Goal: Complete application form

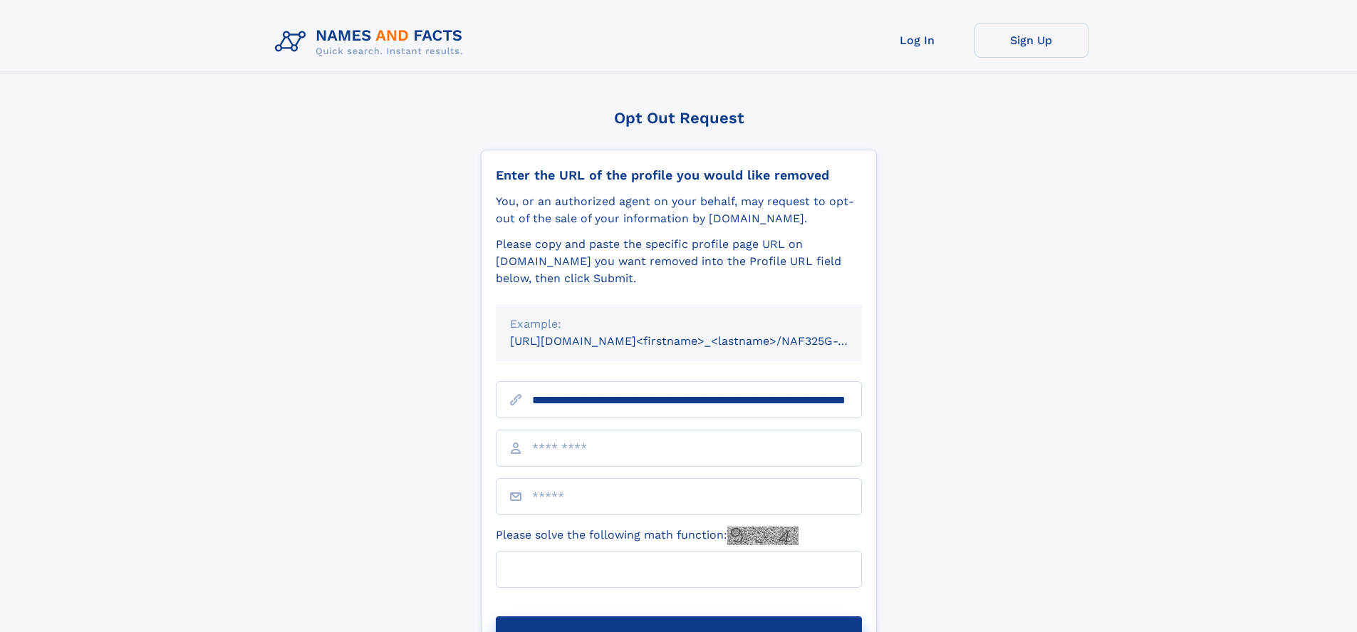
scroll to position [0, 140]
type input "**********"
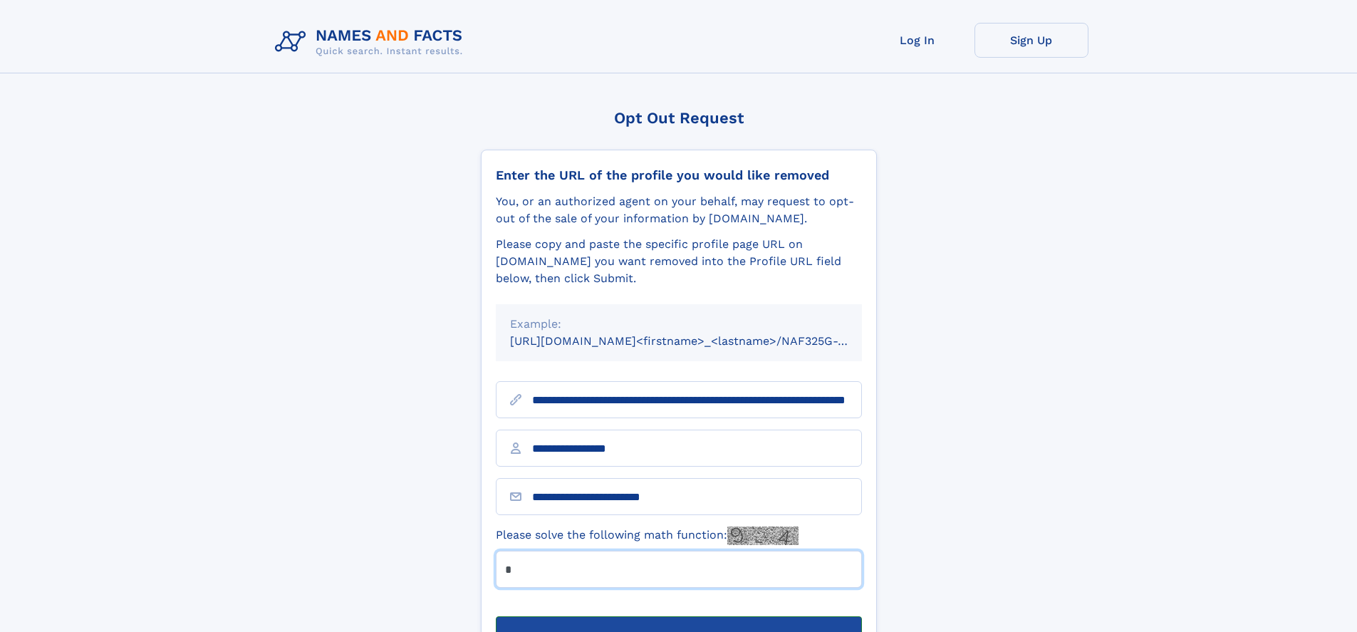
type input "*"
click at [678, 616] on button "Submit Opt Out Request" at bounding box center [679, 639] width 366 height 46
